Goal: Submit feedback/report problem: Submit feedback/report problem

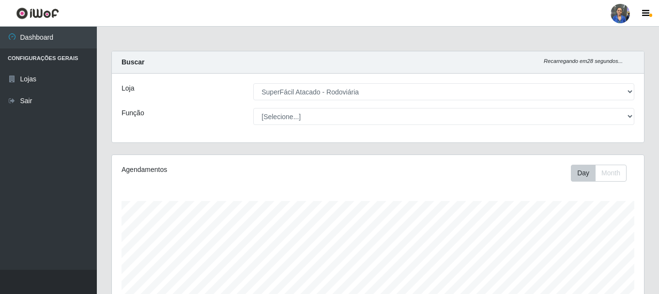
select select "400"
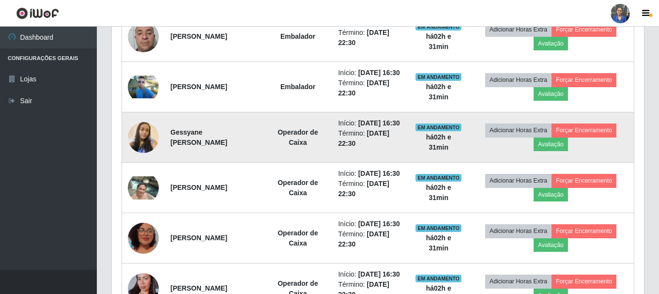
scroll to position [370, 0]
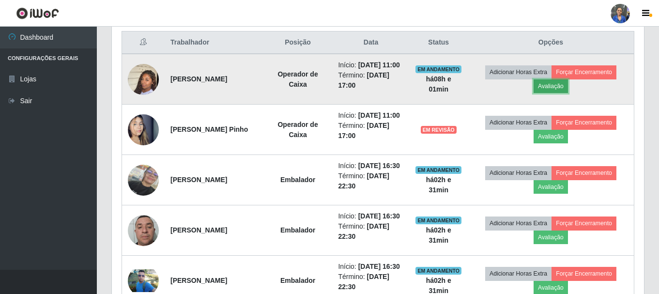
click at [558, 93] on button "Avaliação" at bounding box center [550, 86] width 34 height 14
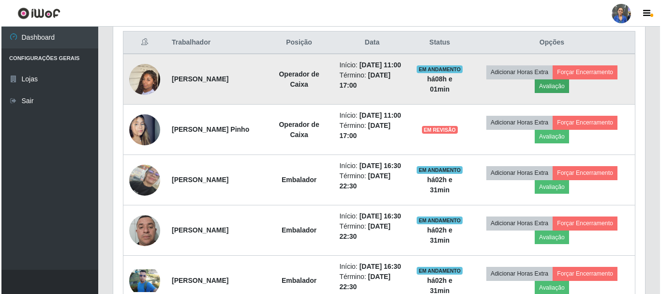
scroll to position [201, 527]
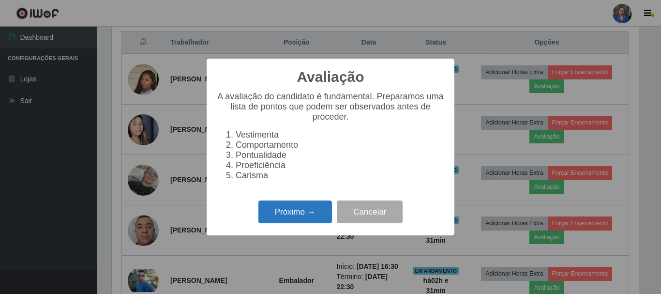
click at [301, 206] on button "Próximo →" at bounding box center [295, 211] width 74 height 23
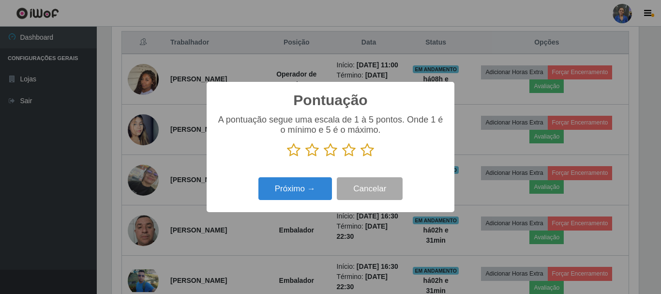
click at [300, 224] on div "Pontuação × A pontuação segue uma escala de 1 à 5 pontos. Onde 1 é o mínimo e 5…" at bounding box center [330, 147] width 661 height 294
click at [365, 151] on icon at bounding box center [368, 150] width 14 height 15
click at [361, 157] on input "radio" at bounding box center [361, 157] width 0 height 0
click at [277, 206] on div "Pontuação × A pontuação segue uma escala de 1 à 5 pontos. Onde 1 é o mínimo e 5…" at bounding box center [331, 147] width 248 height 130
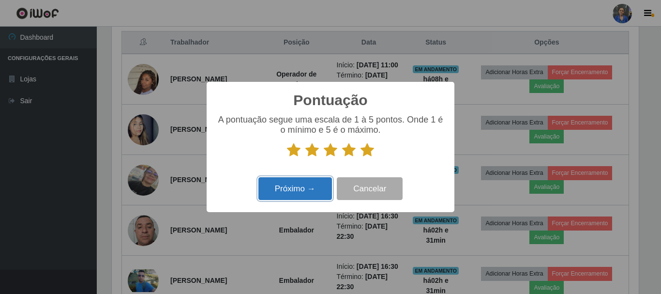
click at [294, 189] on button "Próximo →" at bounding box center [295, 188] width 74 height 23
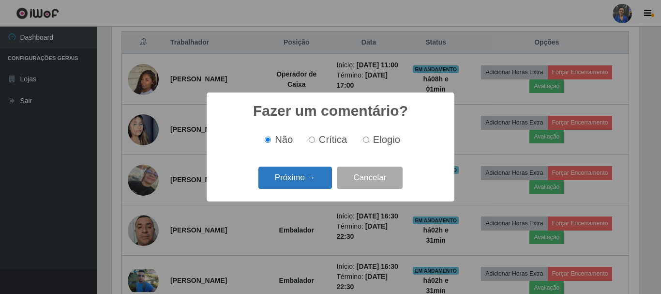
click at [297, 189] on button "Próximo →" at bounding box center [295, 177] width 74 height 23
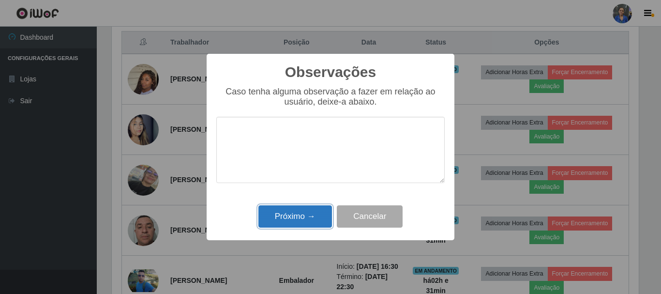
click at [281, 224] on button "Próximo →" at bounding box center [295, 216] width 74 height 23
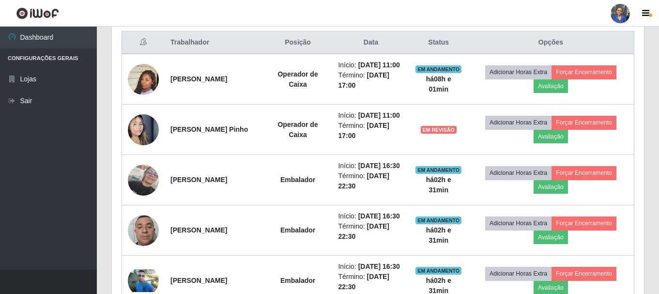
scroll to position [201, 532]
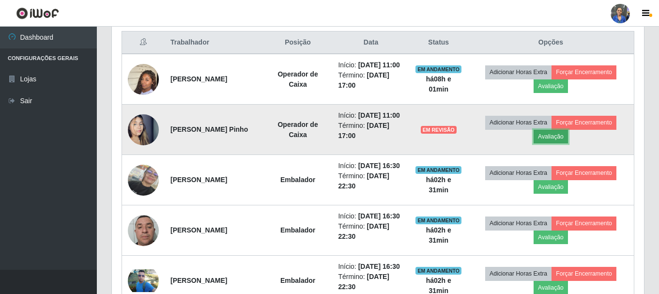
click at [562, 143] on button "Avaliação" at bounding box center [550, 137] width 34 height 14
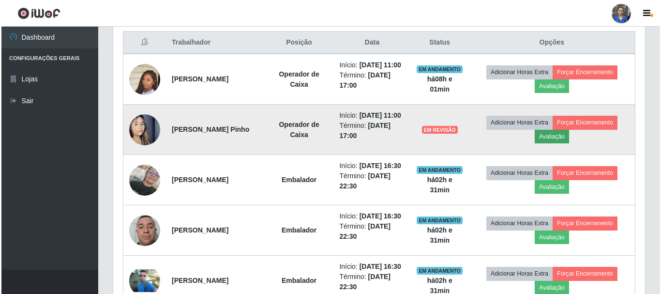
scroll to position [201, 527]
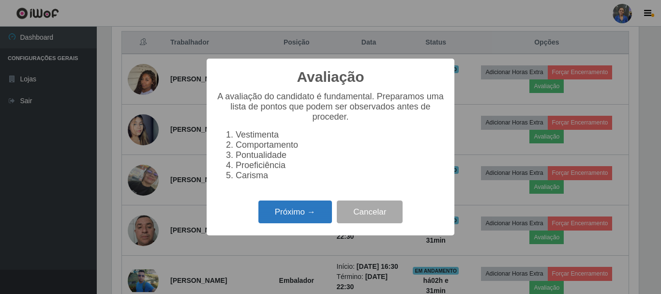
click at [313, 211] on button "Próximo →" at bounding box center [295, 211] width 74 height 23
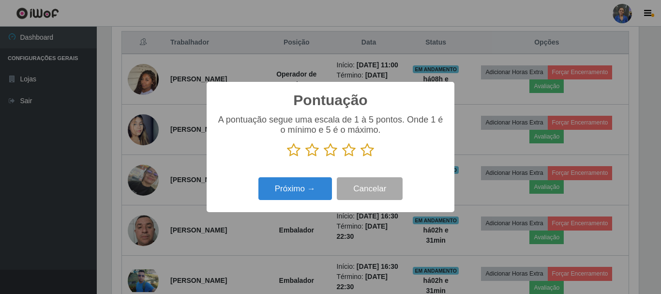
scroll to position [483699, 483373]
click at [372, 152] on icon at bounding box center [368, 150] width 14 height 15
click at [361, 157] on input "radio" at bounding box center [361, 157] width 0 height 0
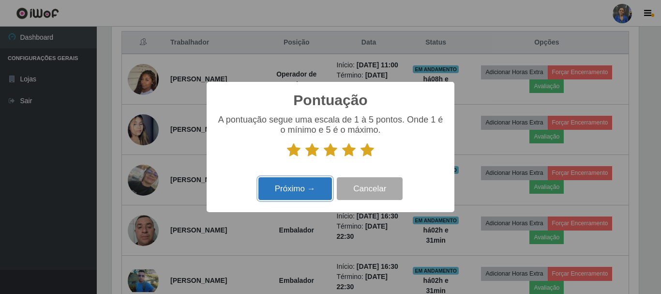
click at [303, 190] on button "Próximo →" at bounding box center [295, 188] width 74 height 23
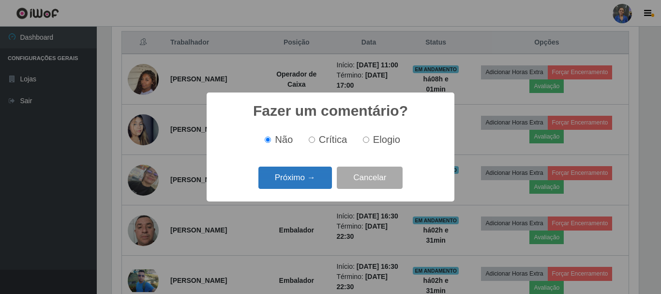
click at [293, 180] on button "Próximo →" at bounding box center [295, 177] width 74 height 23
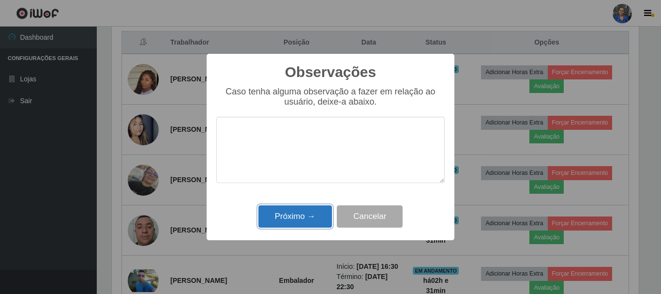
click at [304, 218] on button "Próximo →" at bounding box center [295, 216] width 74 height 23
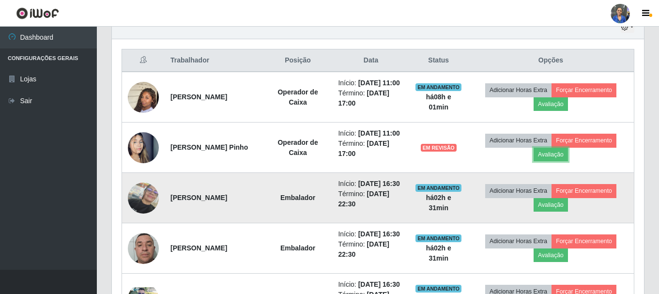
scroll to position [370, 0]
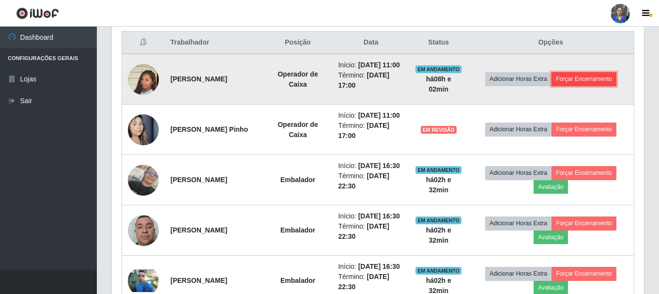
click at [586, 86] on button "Forçar Encerramento" at bounding box center [583, 79] width 65 height 14
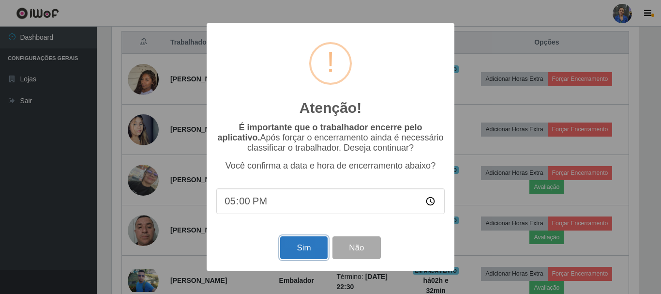
click at [292, 247] on button "Sim" at bounding box center [303, 247] width 47 height 23
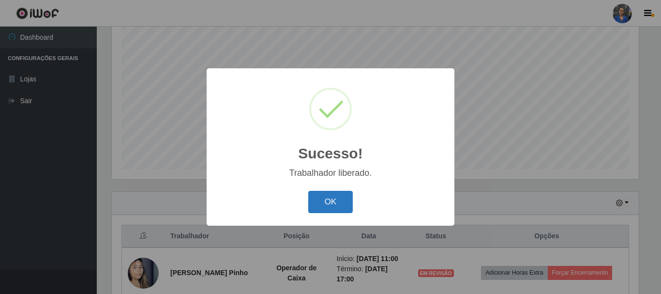
click at [325, 199] on button "OK" at bounding box center [330, 202] width 45 height 23
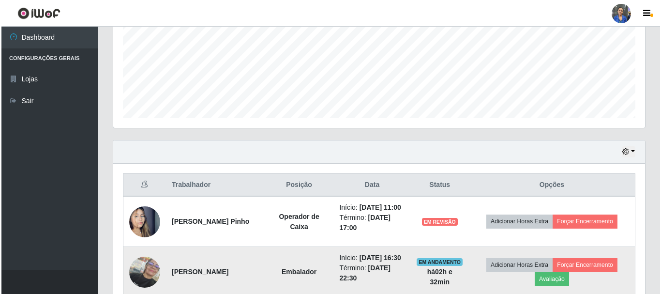
scroll to position [322, 0]
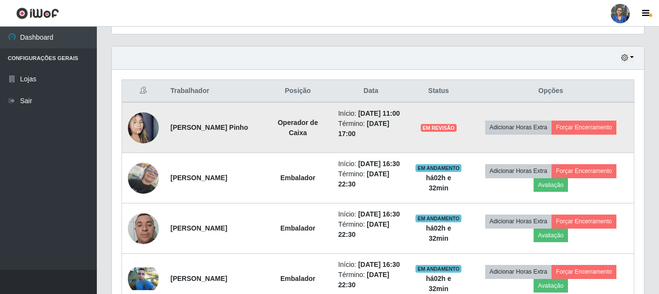
click at [599, 143] on td "Adicionar Horas Extra Forçar Encerramento" at bounding box center [550, 127] width 166 height 51
click at [586, 134] on button "Forçar Encerramento" at bounding box center [583, 127] width 65 height 14
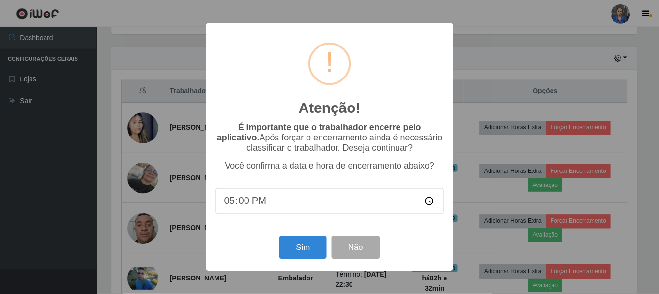
scroll to position [201, 527]
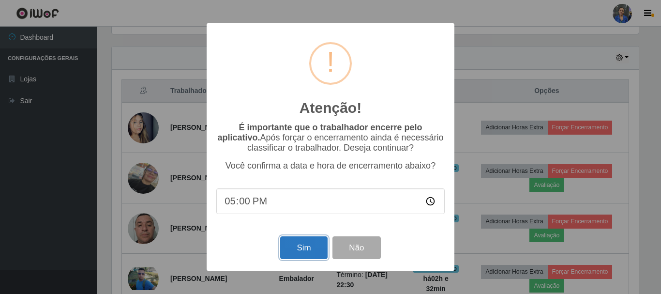
click at [295, 248] on button "Sim" at bounding box center [303, 247] width 47 height 23
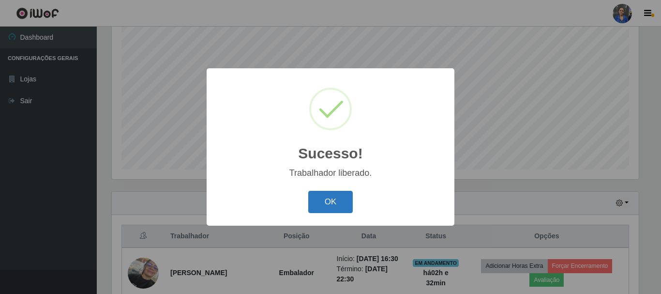
click at [350, 208] on button "OK" at bounding box center [330, 202] width 45 height 23
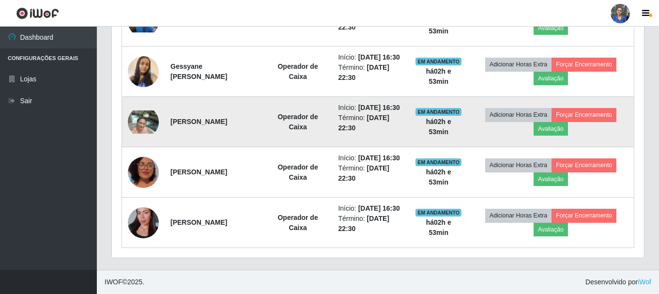
scroll to position [600, 0]
